Goal: Find specific page/section: Find specific page/section

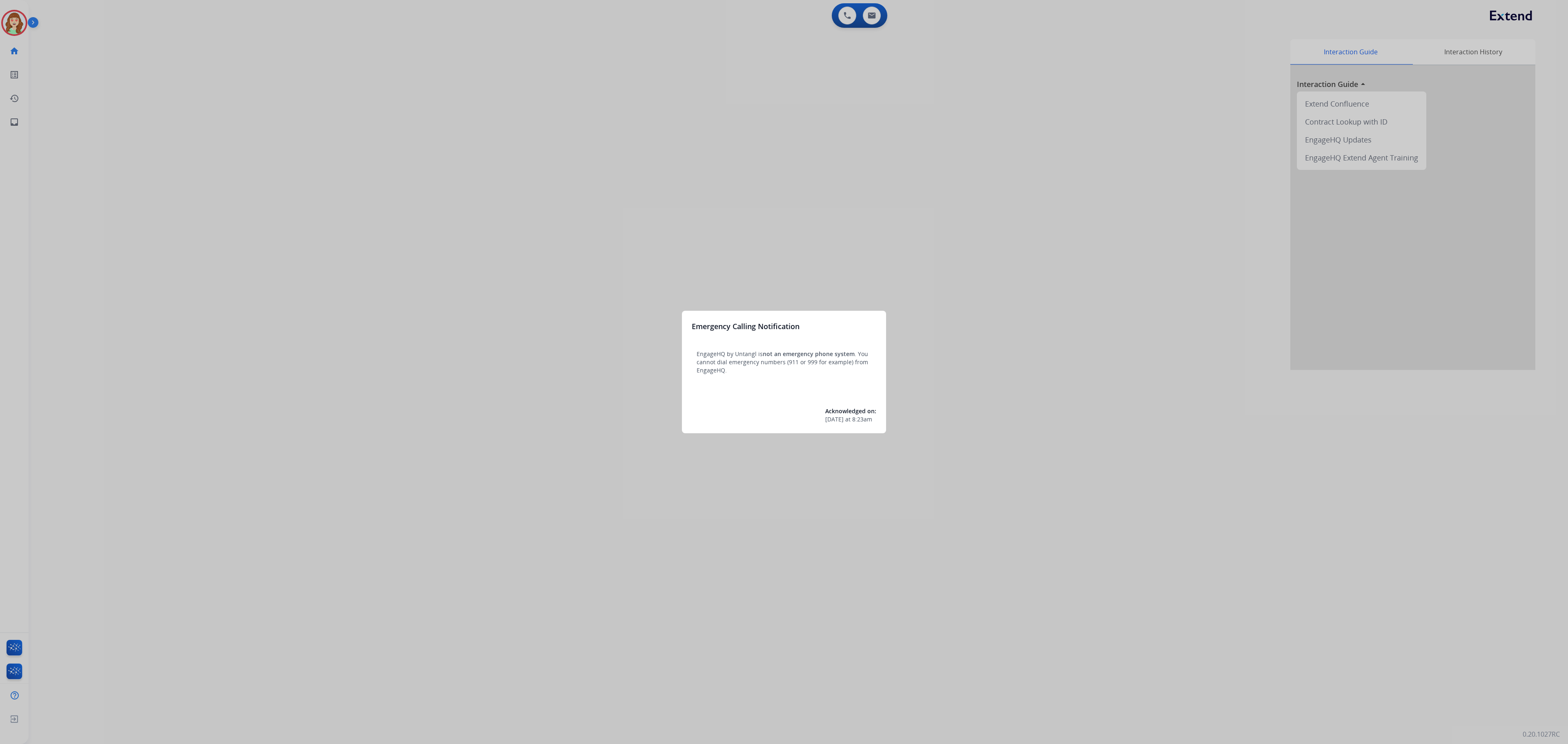
drag, startPoint x: 299, startPoint y: 261, endPoint x: 298, endPoint y: 256, distance: 5.1
click at [298, 256] on div at bounding box center [784, 372] width 1568 height 744
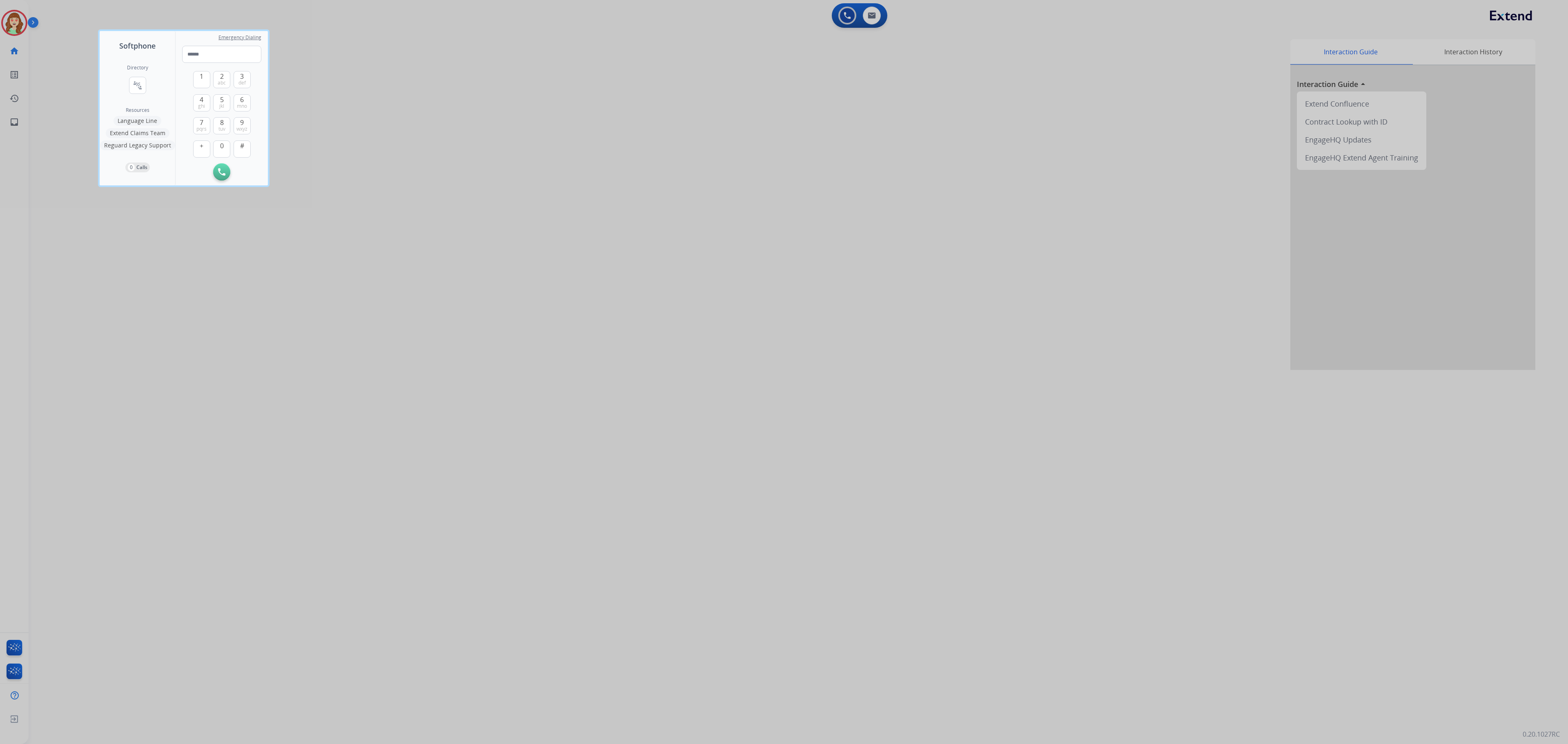
click at [12, 26] on div at bounding box center [784, 372] width 1568 height 744
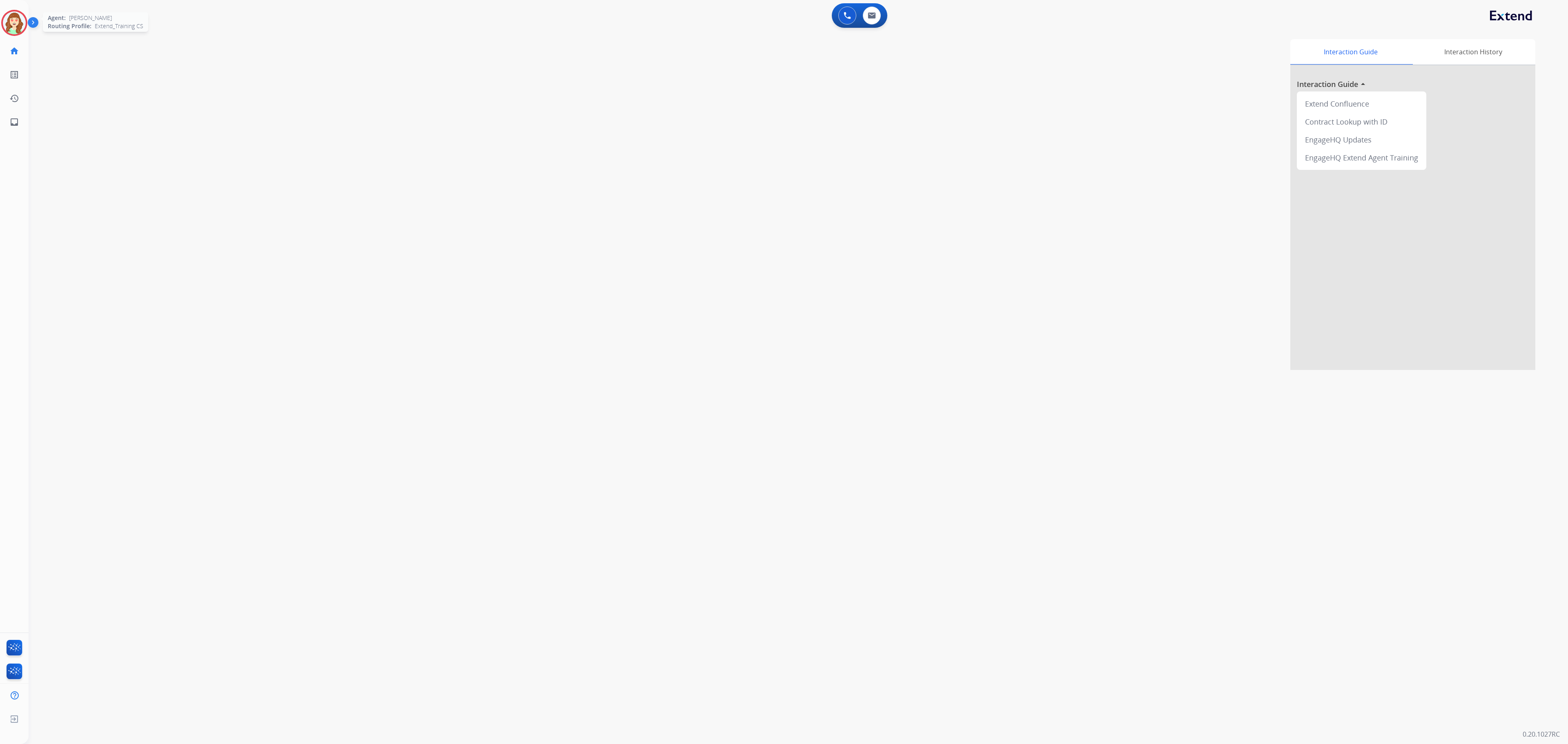
click at [14, 21] on img at bounding box center [15, 23] width 23 height 23
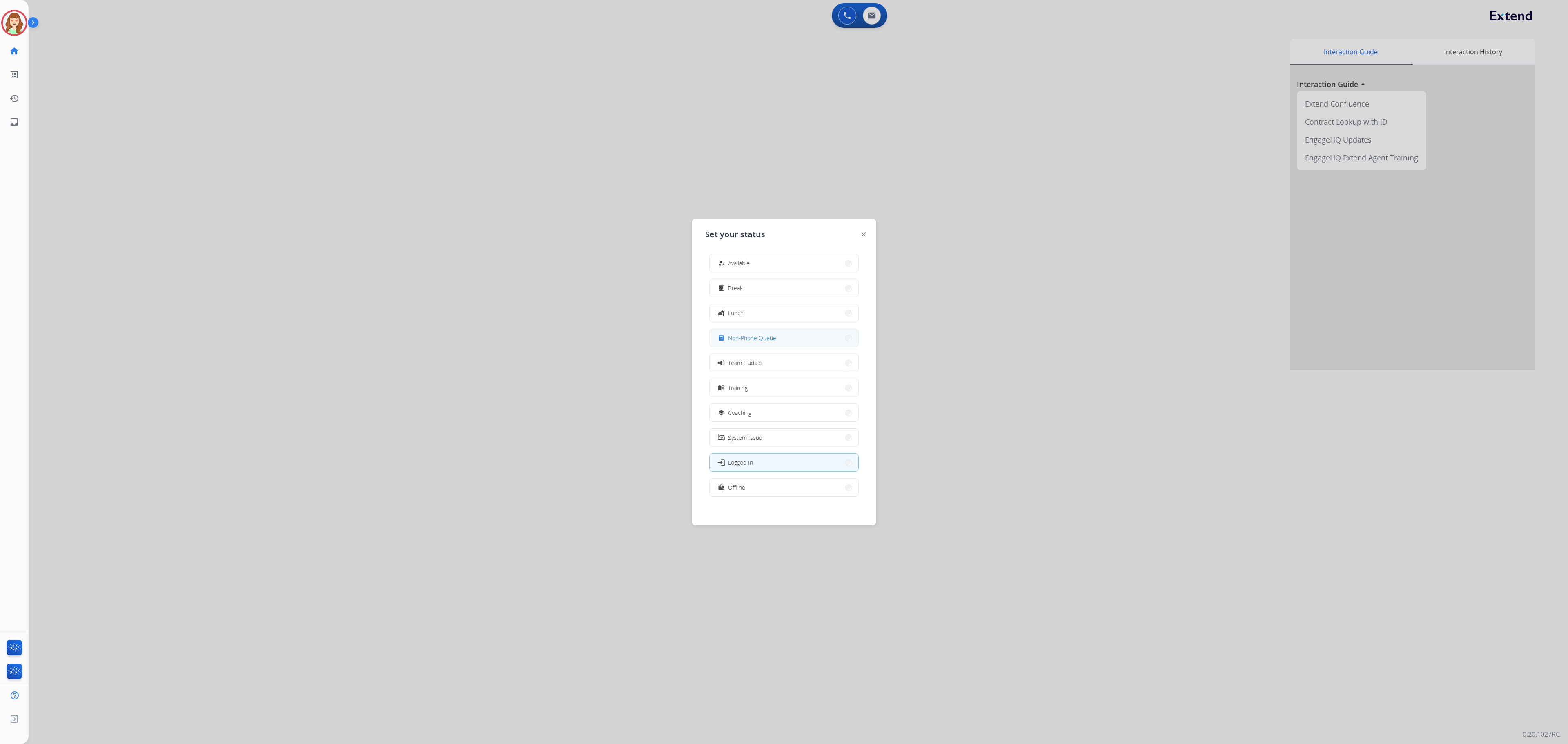
click at [786, 332] on button "assignment Non-Phone Queue" at bounding box center [784, 338] width 149 height 18
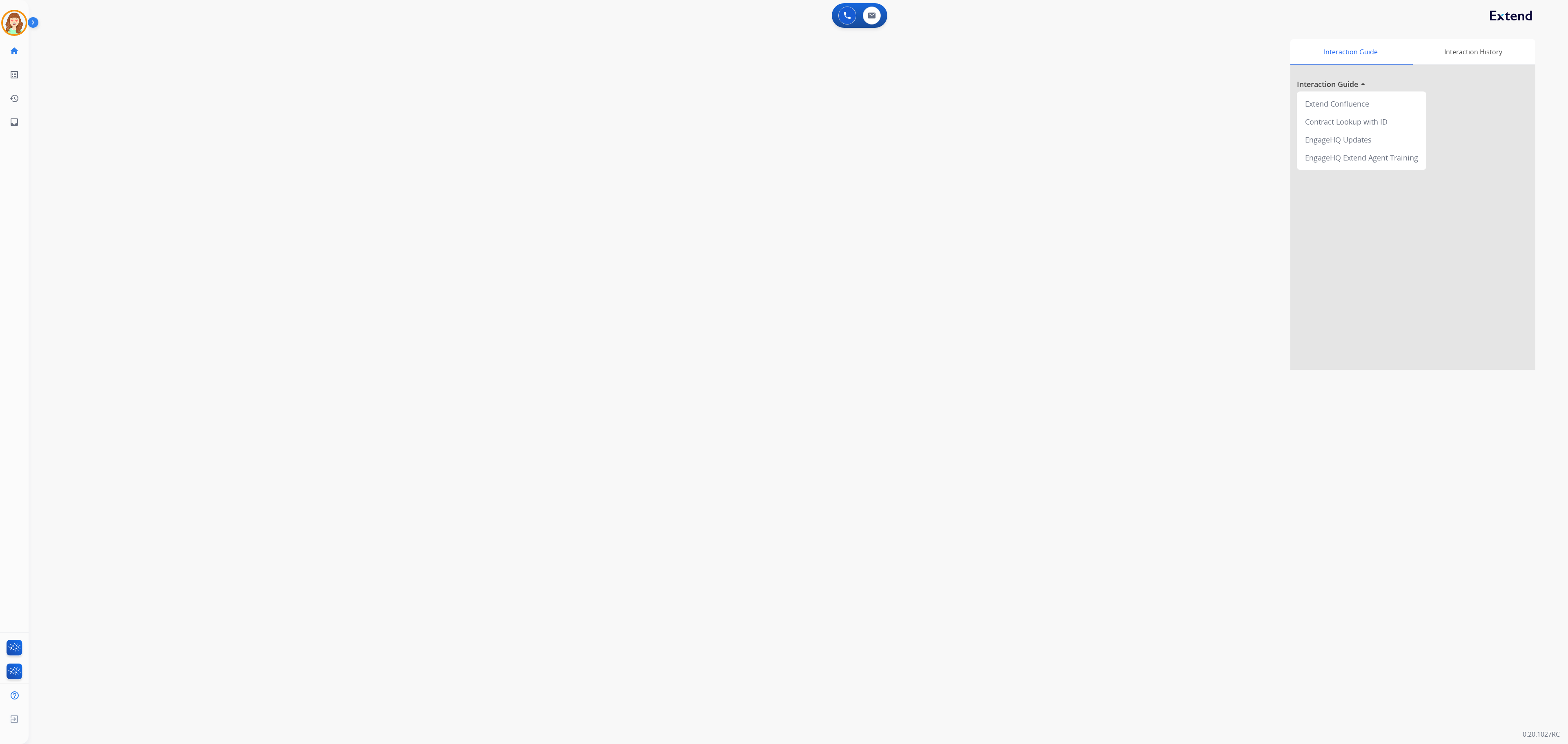
click at [1071, 228] on div "Interaction Guide Interaction History Interaction Guide arrow_drop_up Extend Co…" at bounding box center [926, 204] width 1217 height 331
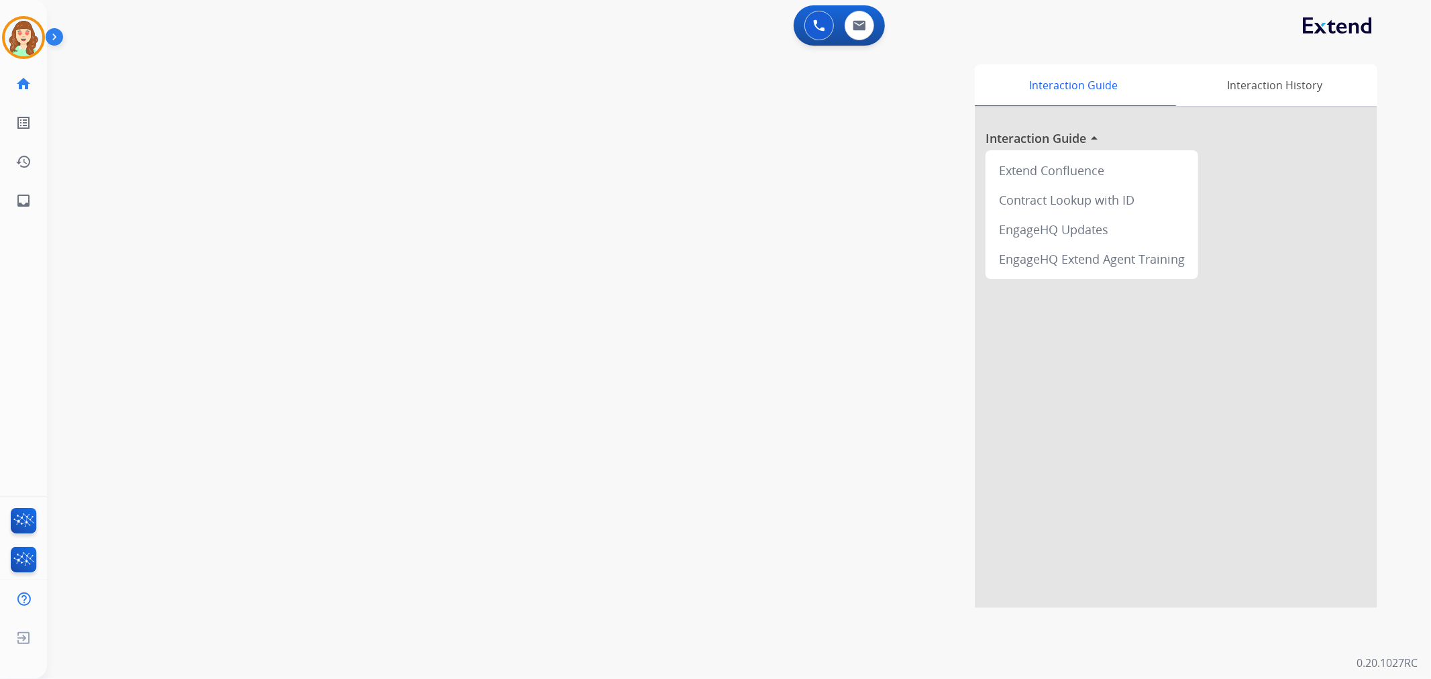
drag, startPoint x: 2506, startPoint y: 0, endPoint x: 679, endPoint y: 305, distance: 1852.6
click at [679, 305] on div "Interaction Guide Interaction History Interaction Guide arrow_drop_up Extend Co…" at bounding box center [918, 335] width 920 height 543
click at [862, 34] on button at bounding box center [860, 26] width 30 height 30
select select "**********"
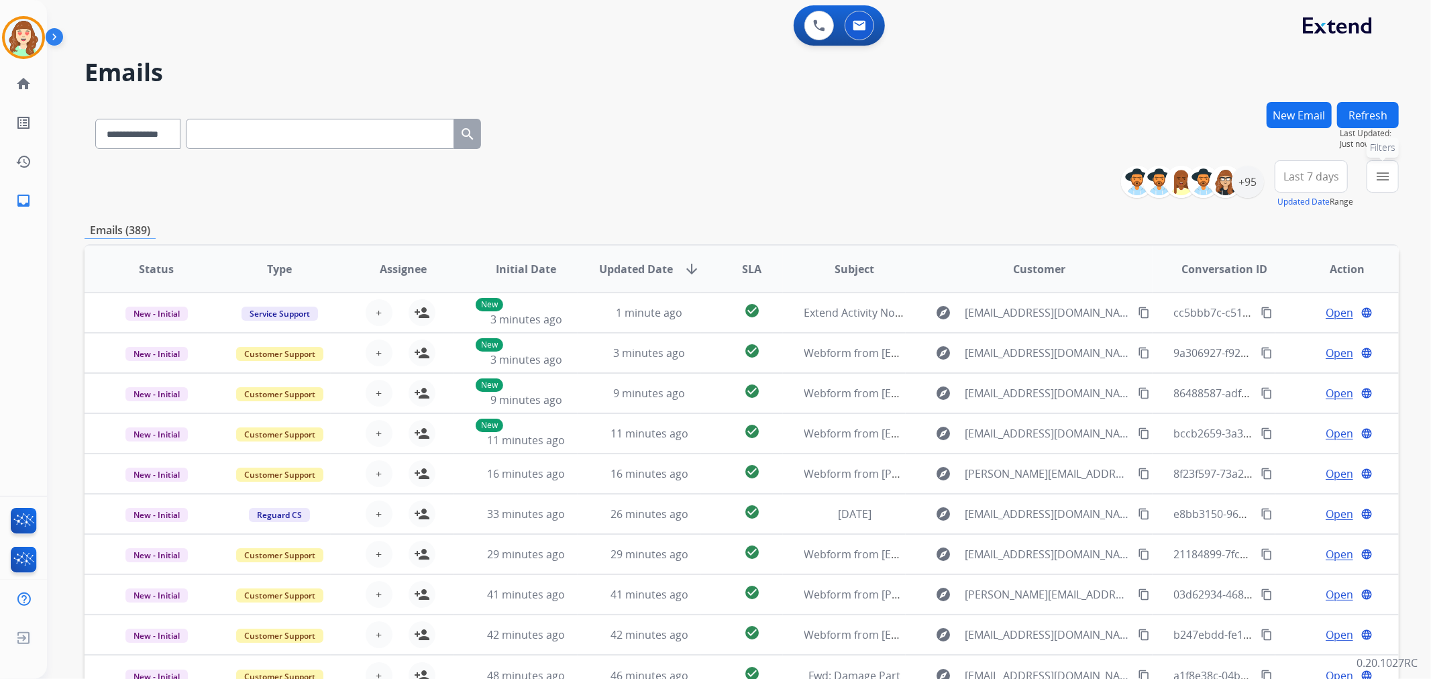
drag, startPoint x: 1371, startPoint y: 175, endPoint x: 1300, endPoint y: 229, distance: 89.1
click at [1372, 175] on button "menu Filters" at bounding box center [1382, 176] width 32 height 32
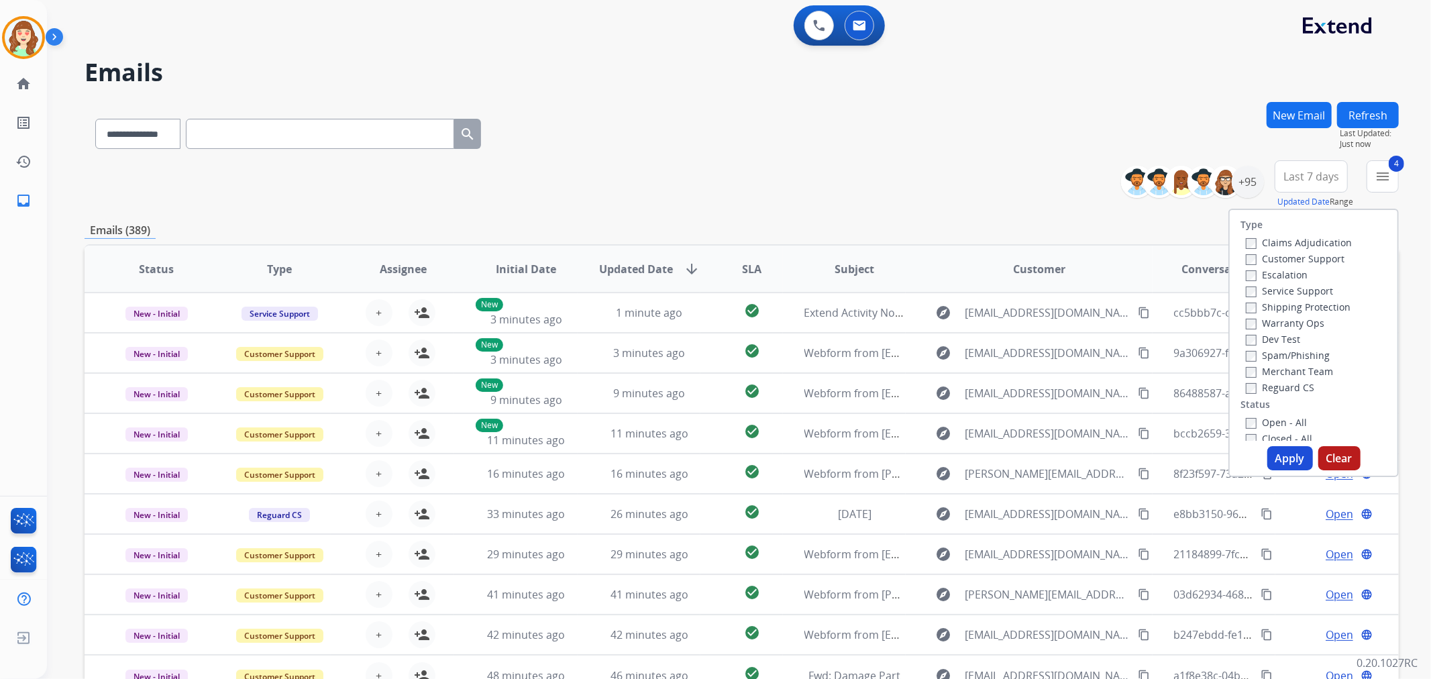
click at [1285, 464] on button "Apply" at bounding box center [1290, 458] width 46 height 24
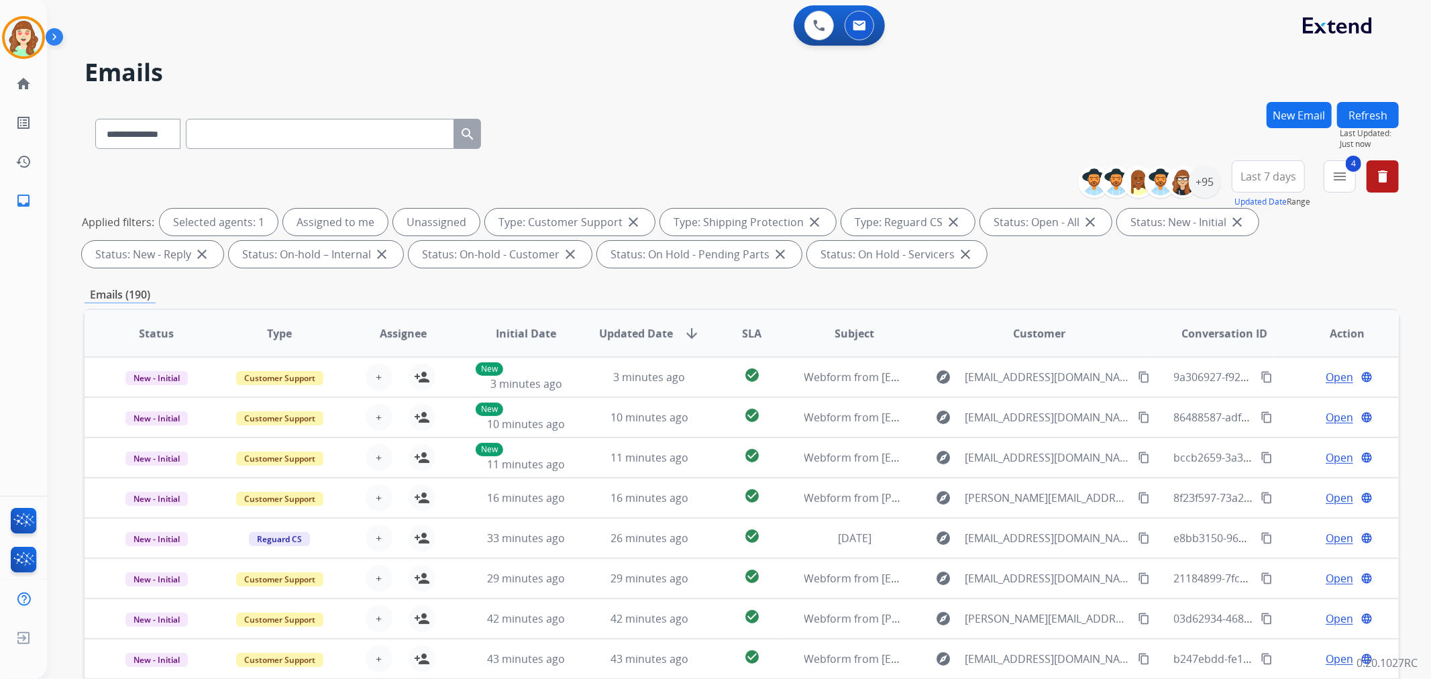
click at [1242, 179] on span "Last 7 days" at bounding box center [1268, 176] width 56 height 5
click at [1256, 339] on div "Last 90 days" at bounding box center [1264, 339] width 74 height 20
